Goal: Check status: Check status

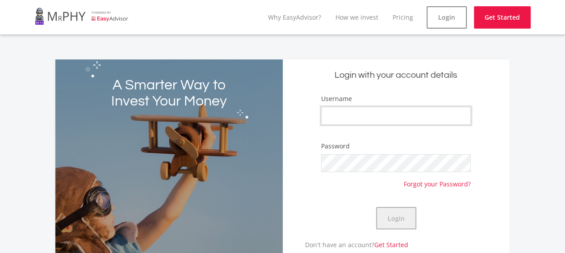
type input "Pipe321"
click at [397, 218] on button "Login" at bounding box center [396, 218] width 40 height 22
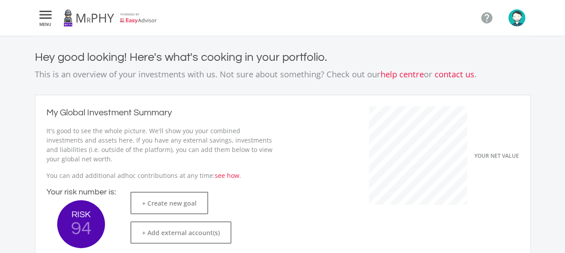
scroll to position [142, 245]
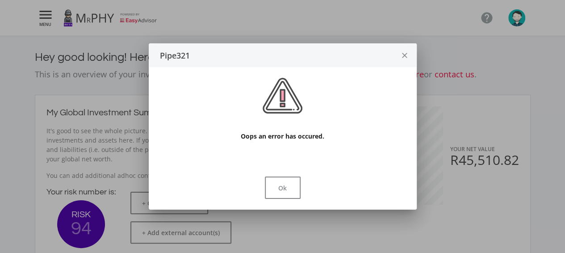
click at [404, 56] on icon "close" at bounding box center [404, 56] width 9 height 24
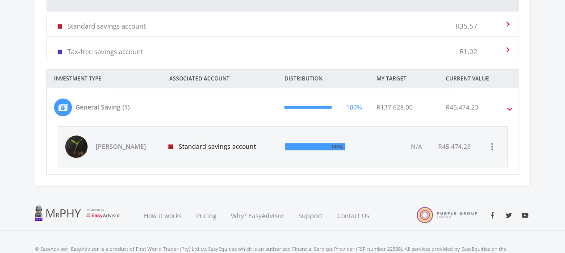
scroll to position [303, 0]
click at [128, 145] on span "[PERSON_NAME]" at bounding box center [127, 146] width 62 height 9
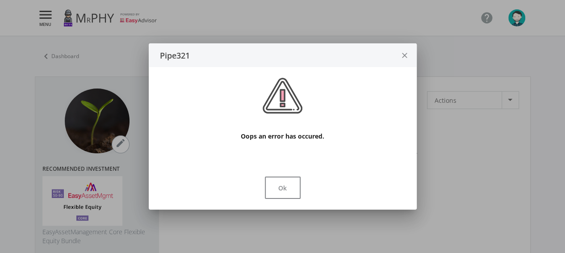
click at [402, 54] on icon "close" at bounding box center [404, 56] width 9 height 24
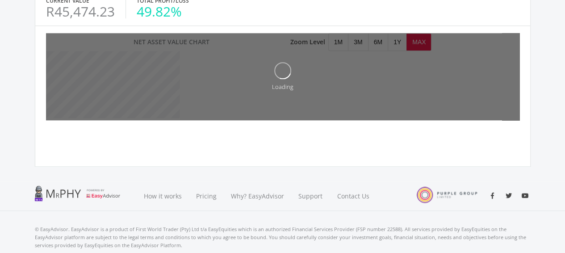
scroll to position [448, 0]
